Goal: Find specific page/section: Find specific page/section

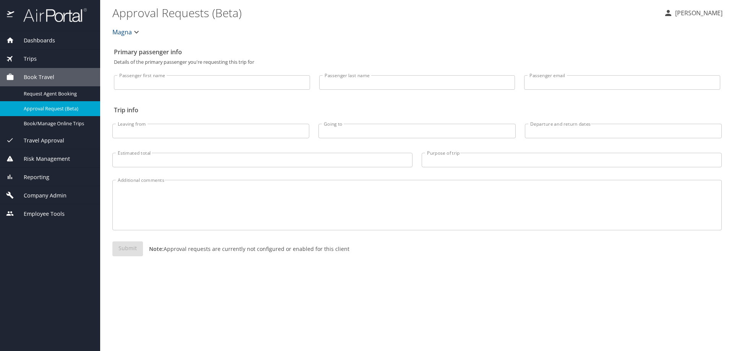
click at [32, 175] on span "Reporting" at bounding box center [31, 177] width 35 height 8
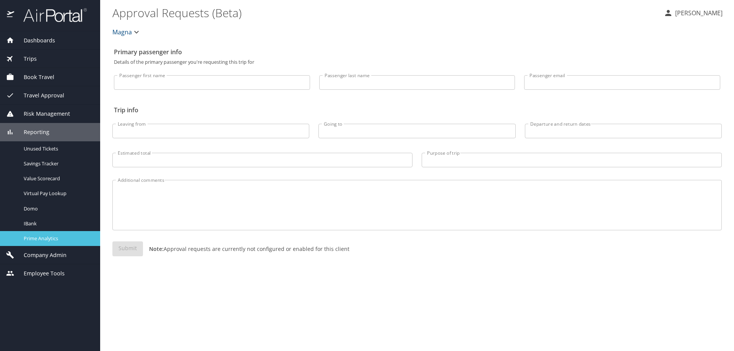
click at [31, 239] on span "Prime Analytics" at bounding box center [57, 238] width 67 height 7
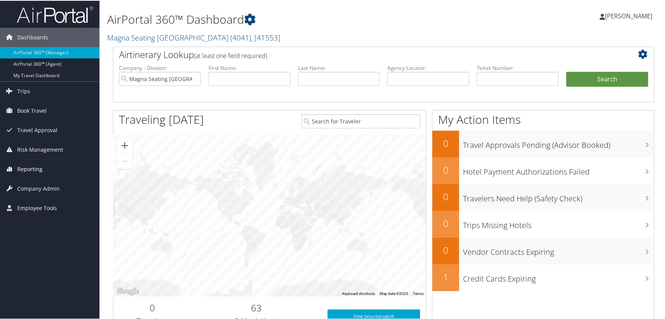
click at [24, 168] on span "Reporting" at bounding box center [29, 168] width 25 height 19
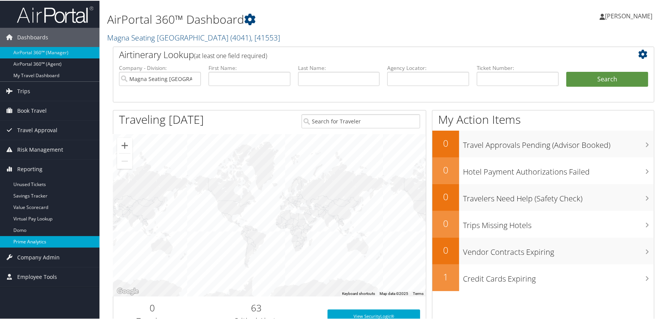
click at [23, 243] on link "Prime Analytics" at bounding box center [49, 241] width 99 height 11
click at [301, 31] on h2 "Magna Seating [GEOGRAPHIC_DATA] ( 4041 ) , [ 41553 ]" at bounding box center [291, 36] width 368 height 13
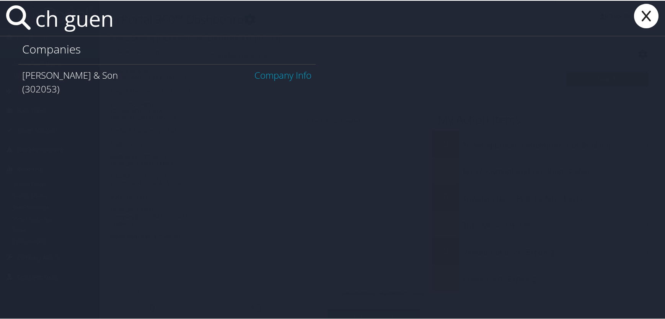
type input "ch guen"
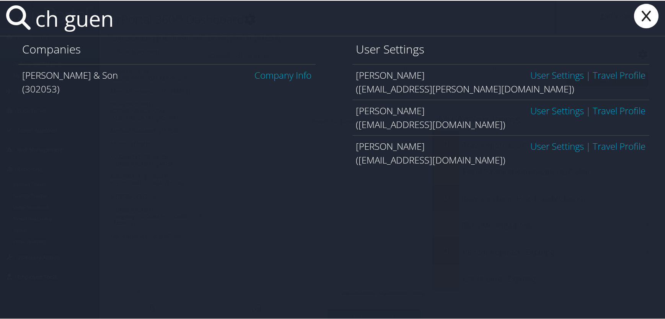
click at [276, 73] on link "Company Info" at bounding box center [283, 74] width 57 height 13
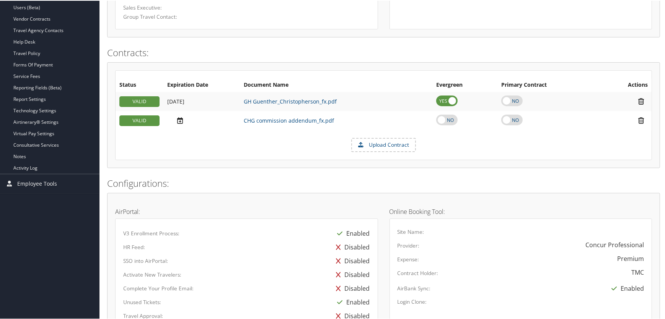
scroll to position [70, 0]
